Goal: Navigation & Orientation: Find specific page/section

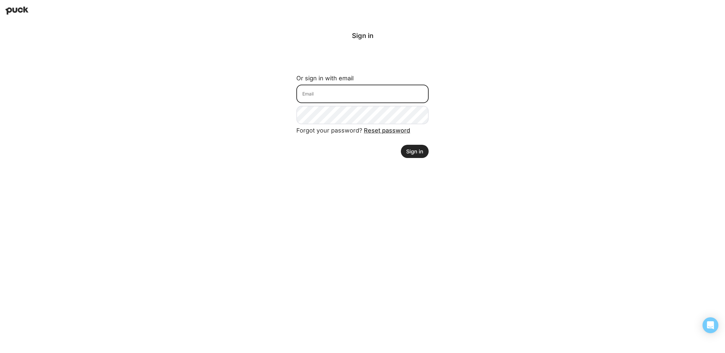
type input "[EMAIL_ADDRESS][DOMAIN_NAME]"
click at [417, 151] on button "Sign in" at bounding box center [415, 151] width 28 height 13
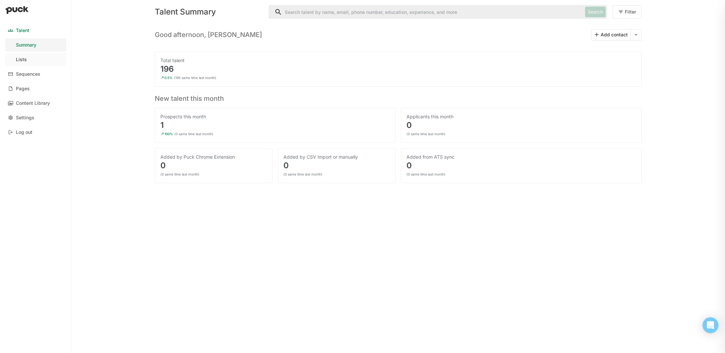
click at [32, 62] on link "Lists" at bounding box center [35, 59] width 61 height 13
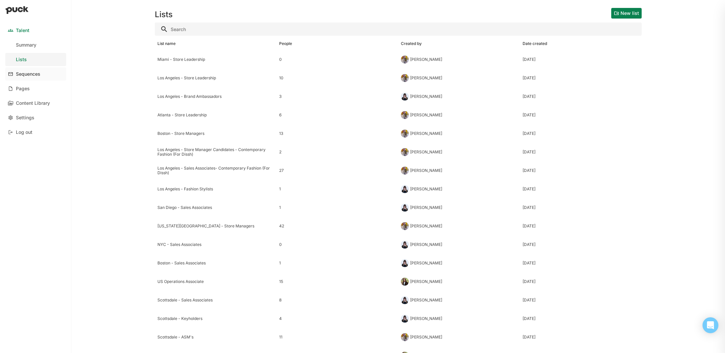
click at [35, 71] on div "Sequences" at bounding box center [28, 74] width 24 height 6
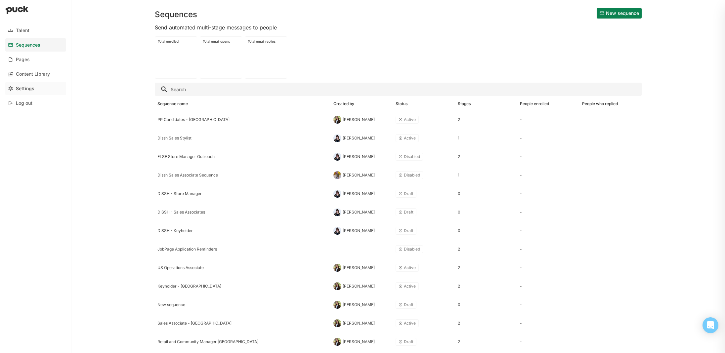
click at [33, 88] on div "Settings" at bounding box center [25, 89] width 19 height 6
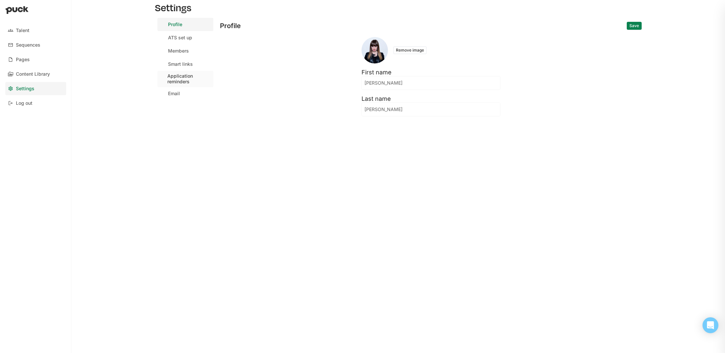
click at [177, 79] on div "Application reminders" at bounding box center [188, 78] width 43 height 11
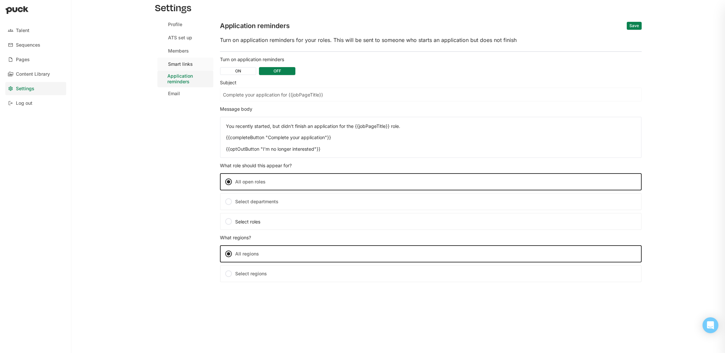
click at [180, 64] on div "Smart links" at bounding box center [180, 65] width 25 height 6
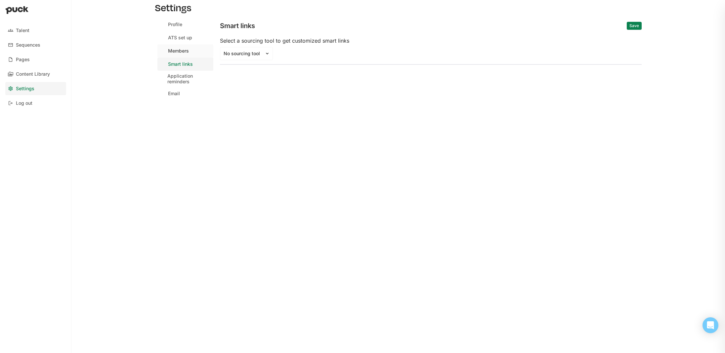
click at [181, 51] on div "Members" at bounding box center [178, 51] width 21 height 6
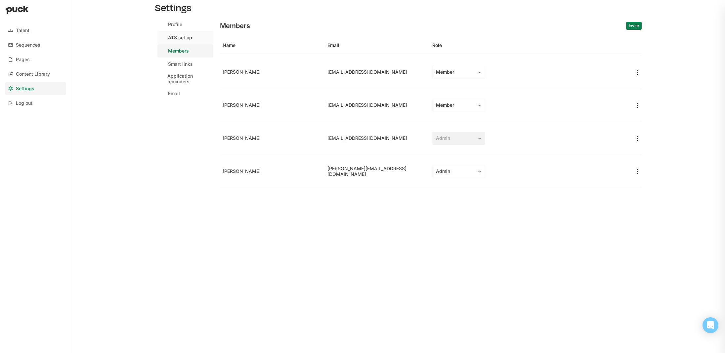
click at [184, 40] on div "ATS set up" at bounding box center [180, 38] width 24 height 6
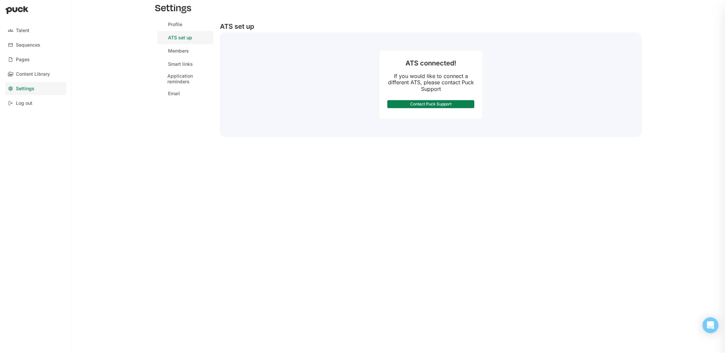
click at [185, 32] on link "ATS set up" at bounding box center [185, 37] width 56 height 13
click at [184, 27] on link "Profile" at bounding box center [185, 24] width 56 height 13
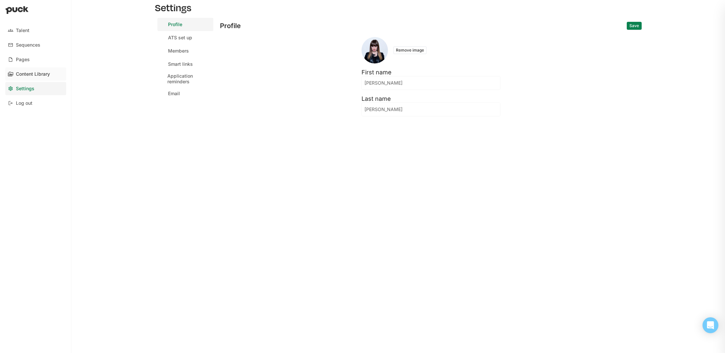
click at [34, 73] on div "Content Library" at bounding box center [33, 74] width 34 height 6
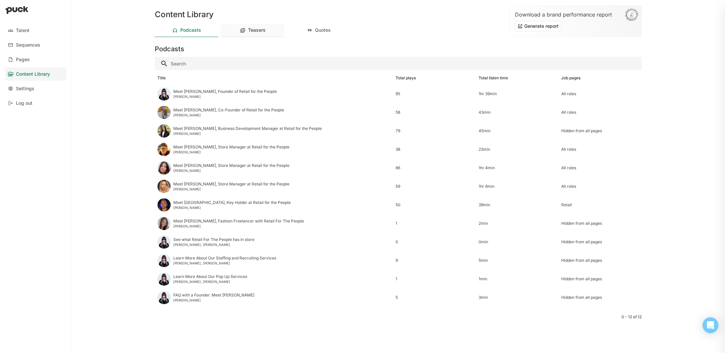
click at [262, 30] on div "Teasers" at bounding box center [257, 30] width 18 height 6
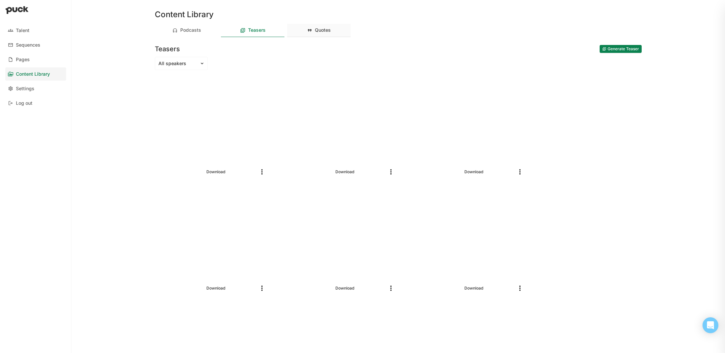
click at [318, 31] on div "Quotes" at bounding box center [323, 30] width 16 height 6
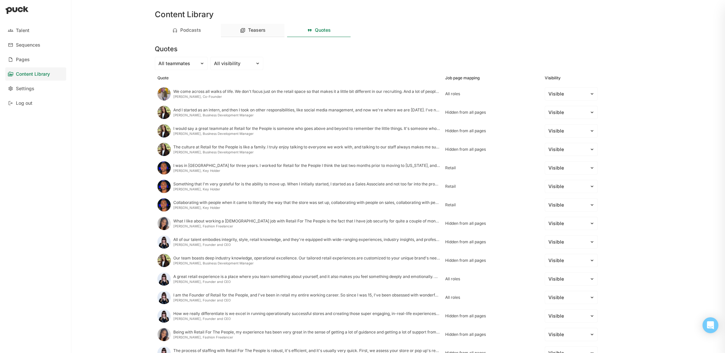
click at [261, 32] on div "Teasers" at bounding box center [257, 30] width 18 height 6
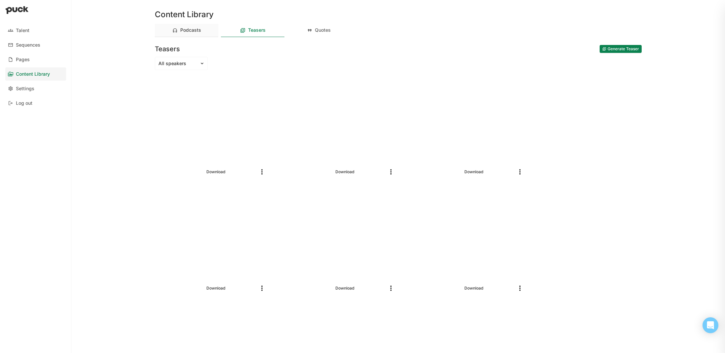
click at [201, 31] on div "Podcasts" at bounding box center [187, 30] width 64 height 13
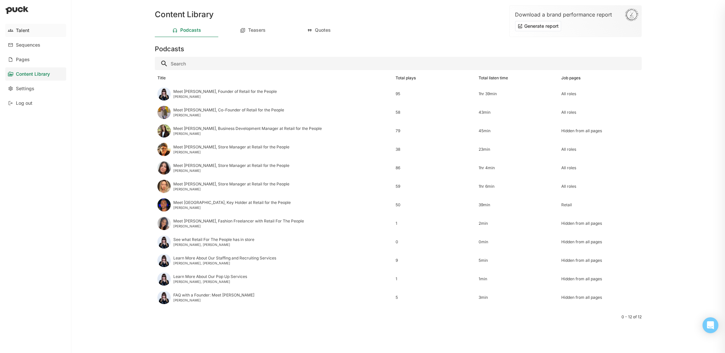
click at [37, 34] on link "Talent" at bounding box center [35, 30] width 61 height 13
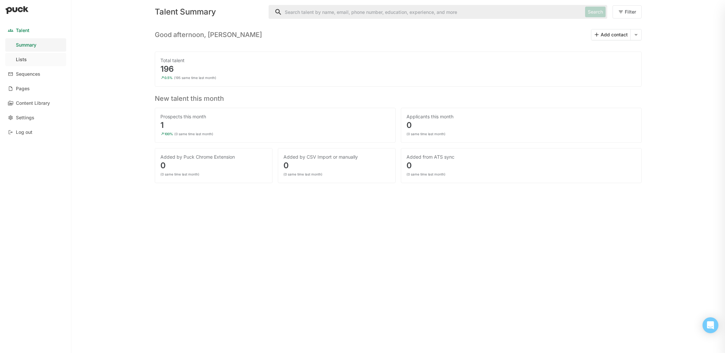
click at [27, 58] on link "Lists" at bounding box center [35, 59] width 61 height 13
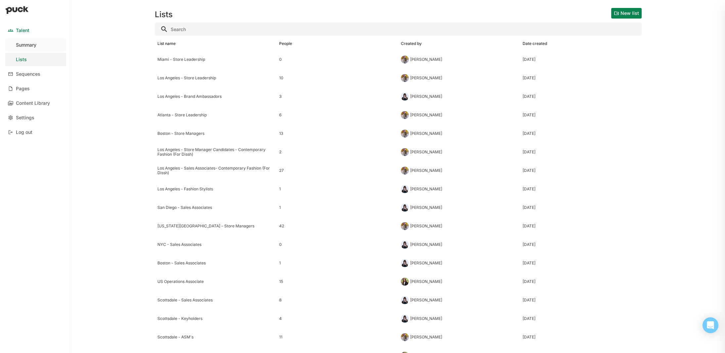
click at [29, 47] on div "Summary" at bounding box center [26, 45] width 21 height 6
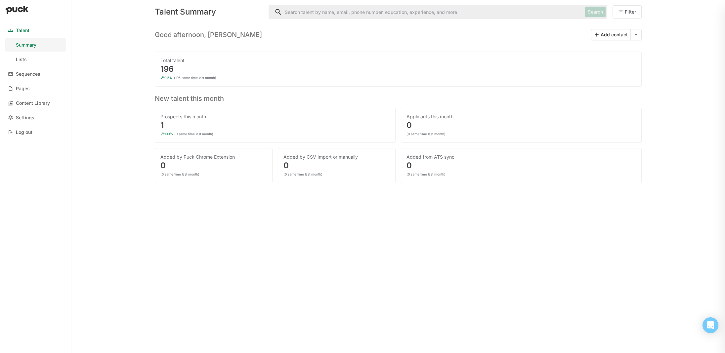
click at [351, 12] on input "Search" at bounding box center [426, 11] width 314 height 13
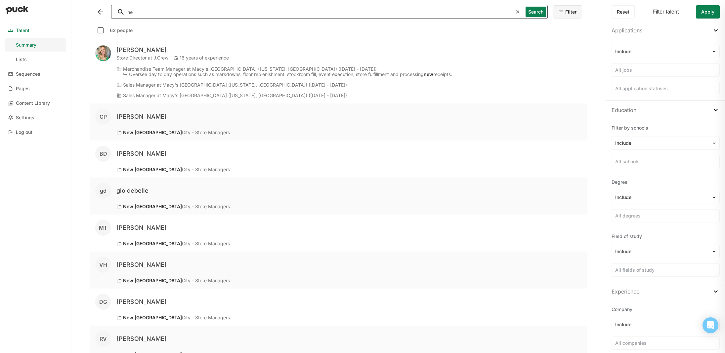
type input "n"
click at [97, 11] on button at bounding box center [100, 12] width 11 height 11
